Goal: Task Accomplishment & Management: Use online tool/utility

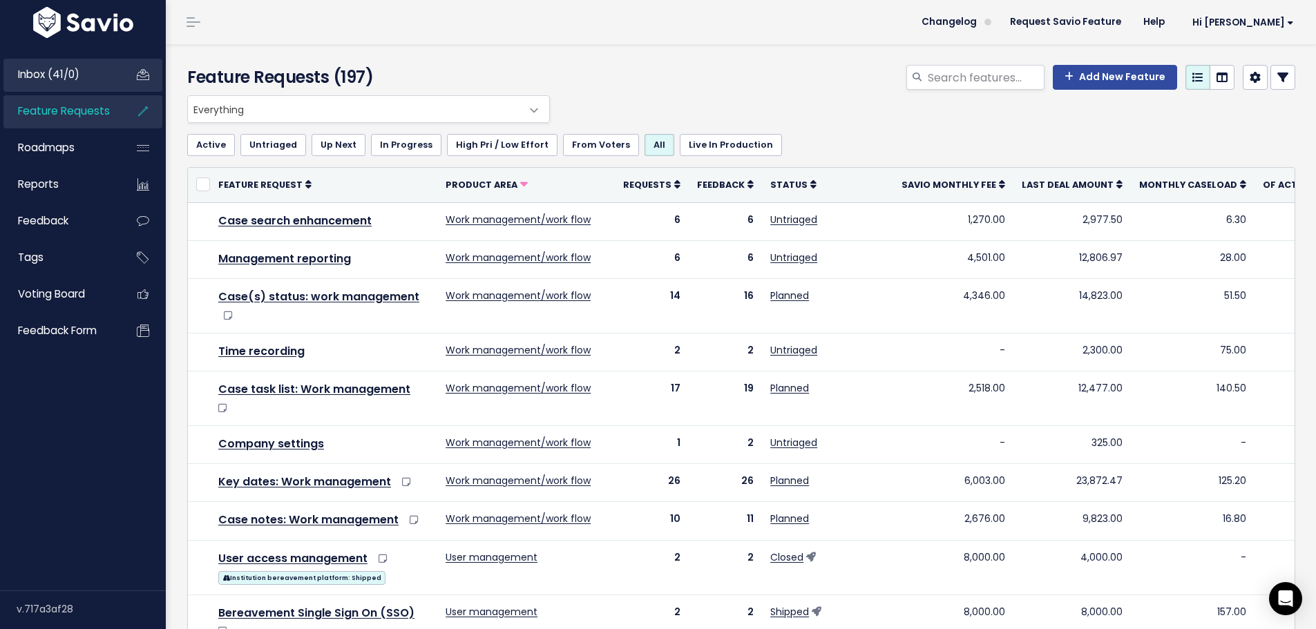
click at [42, 70] on span "Inbox (41/0)" at bounding box center [48, 74] width 61 height 15
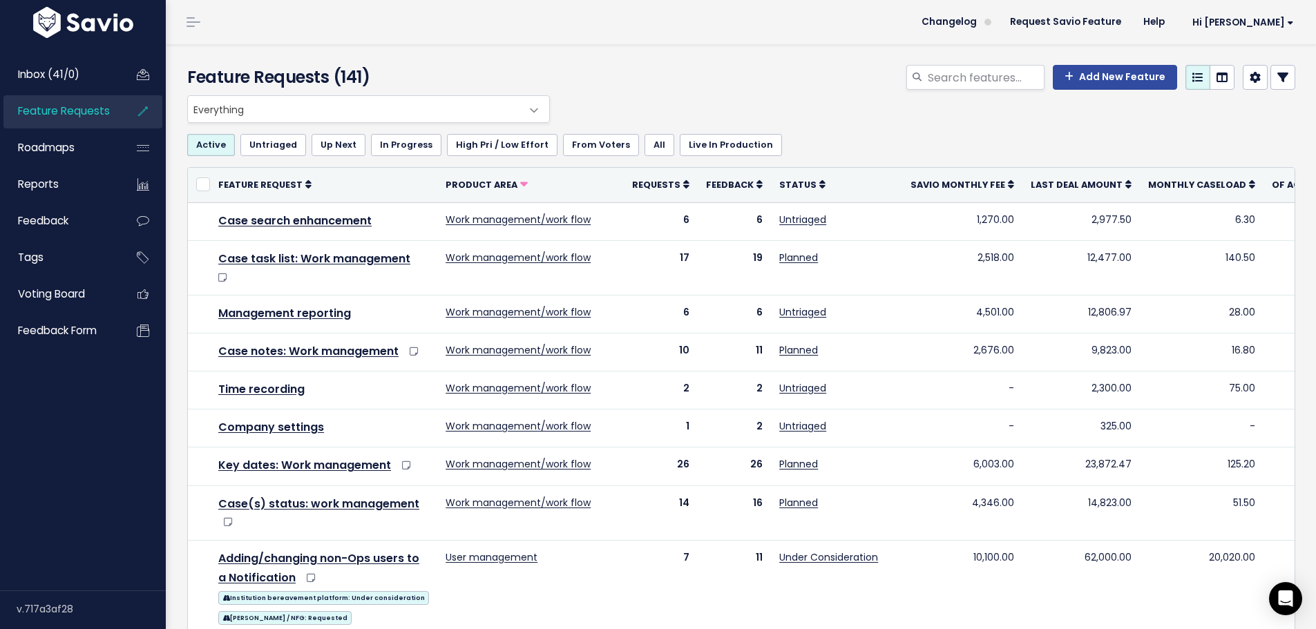
click at [1277, 81] on icon at bounding box center [1282, 77] width 11 height 11
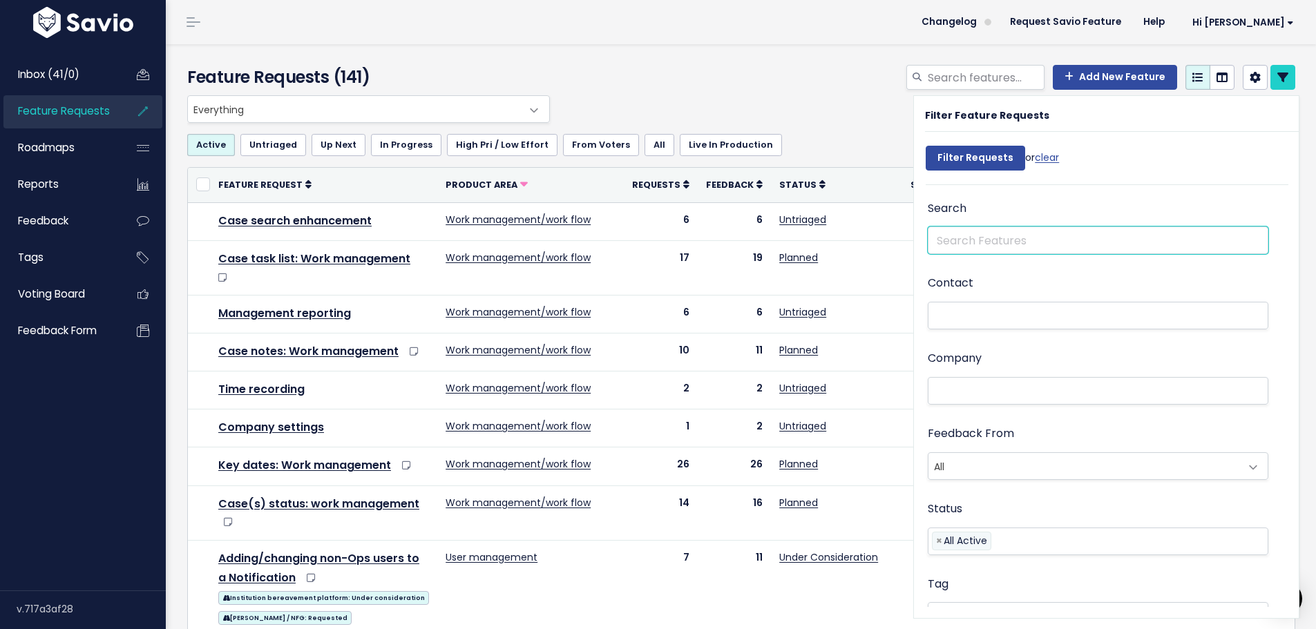
click at [951, 246] on input "text" at bounding box center [1098, 241] width 341 height 28
type input "expense"
click at [926, 146] on input "Filter Requests" at bounding box center [975, 158] width 99 height 25
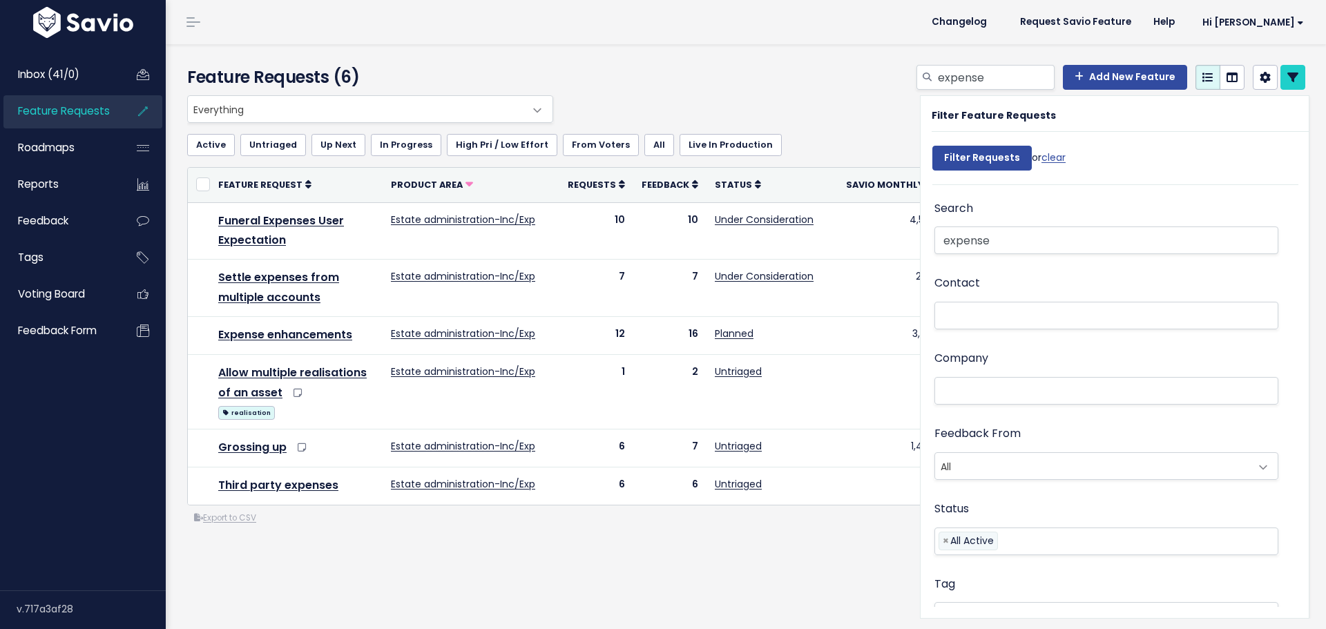
select select
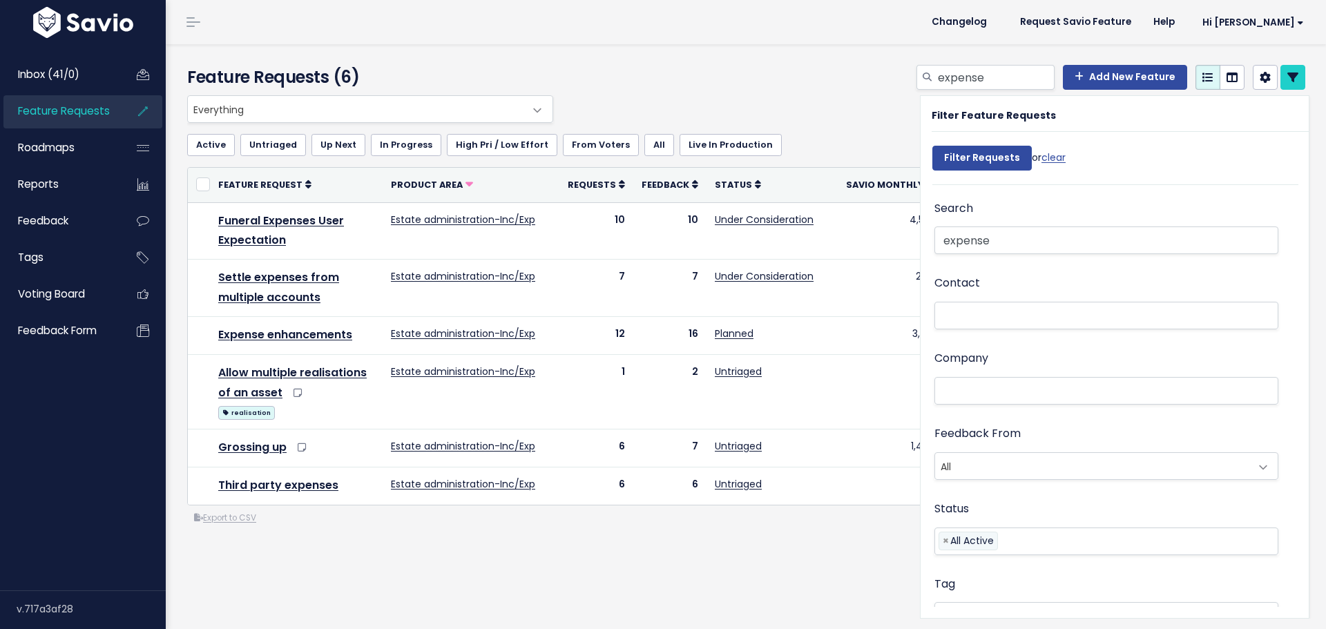
select select
click at [1288, 77] on icon at bounding box center [1293, 77] width 11 height 11
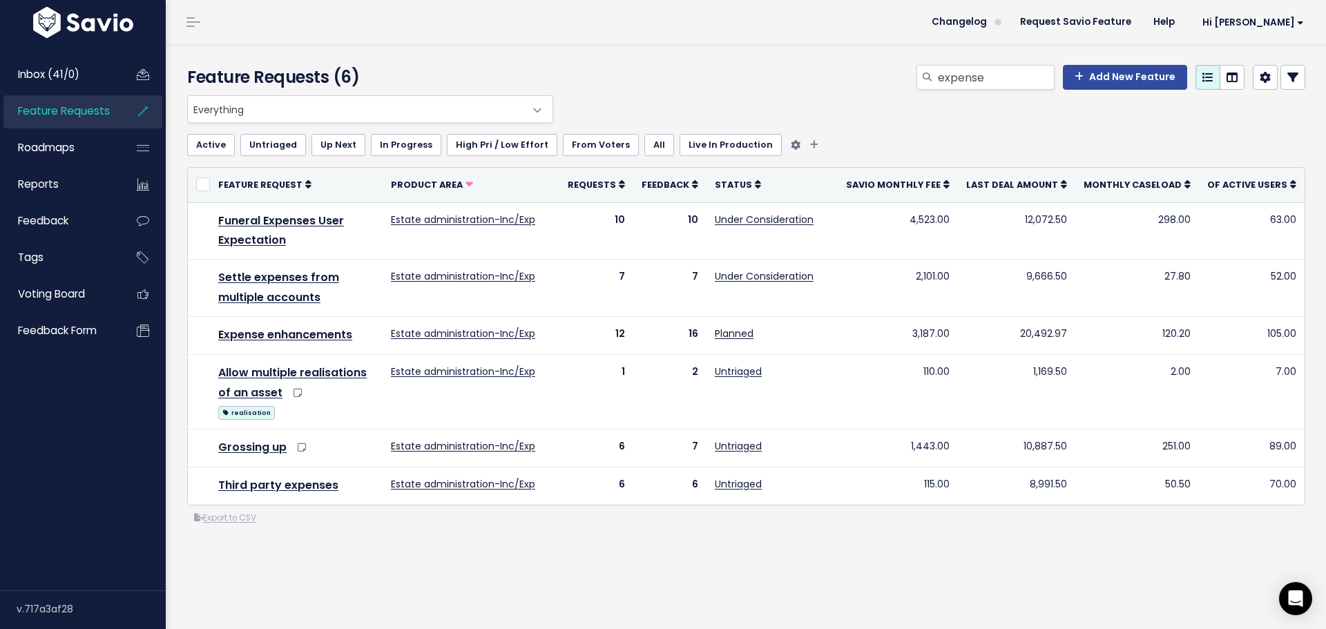
click at [870, 135] on ul "Active Untriaged Up Next In Progress High Pri / Low Effort From Voters All Live…" at bounding box center [746, 145] width 1118 height 22
